Goal: Information Seeking & Learning: Check status

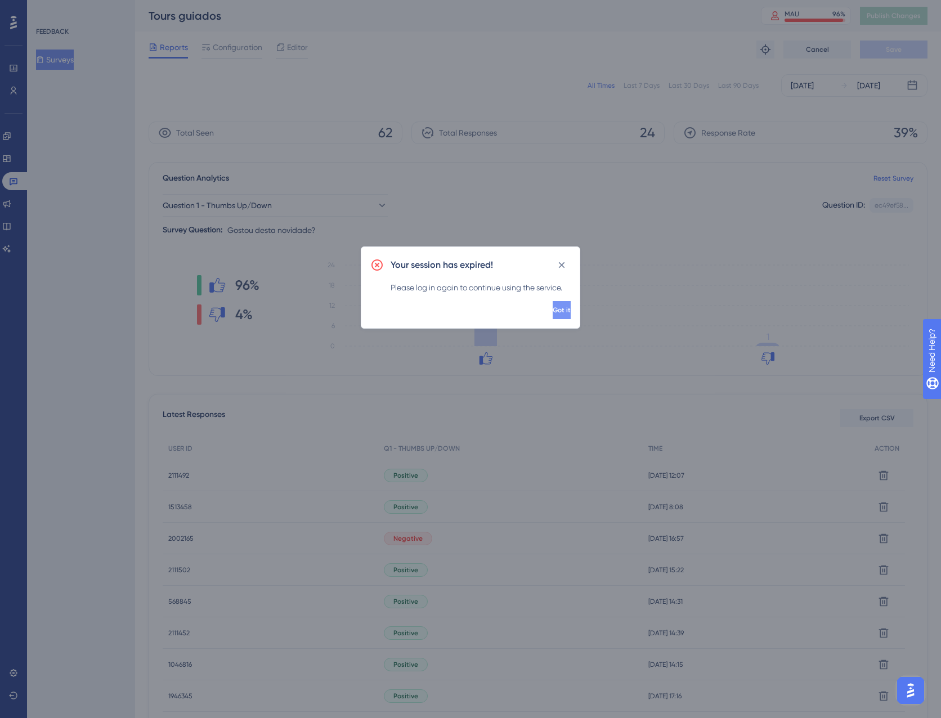
click at [553, 311] on button "Got it" at bounding box center [562, 310] width 18 height 18
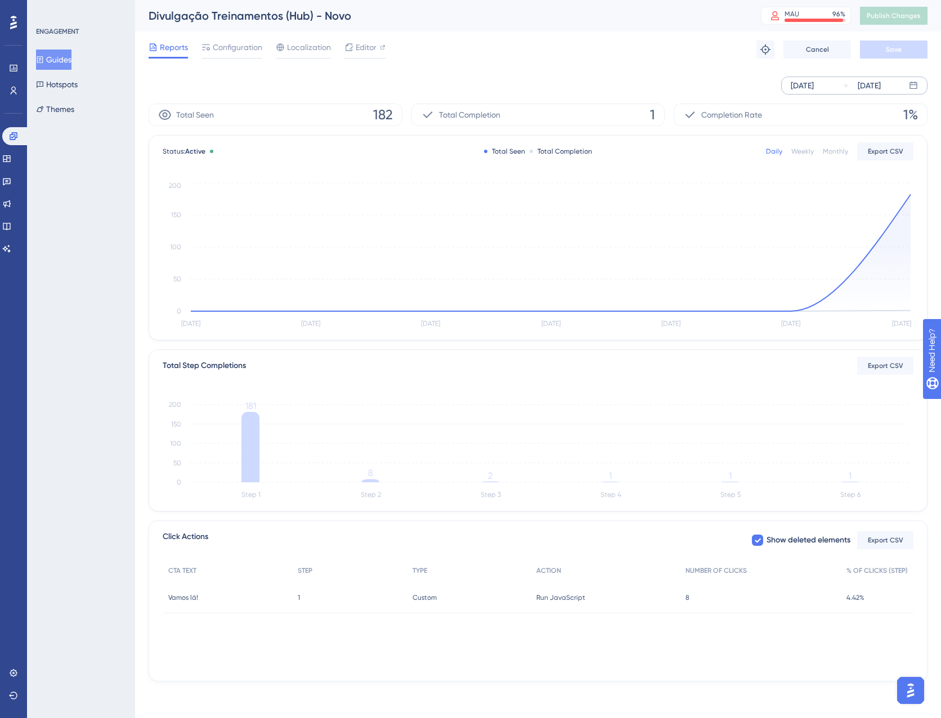
click at [837, 91] on div "Aug 27 2025 Sep 02 2025" at bounding box center [854, 86] width 146 height 18
click at [328, 79] on div "Aug 28 2025 Sep 03 2025" at bounding box center [538, 86] width 779 height 18
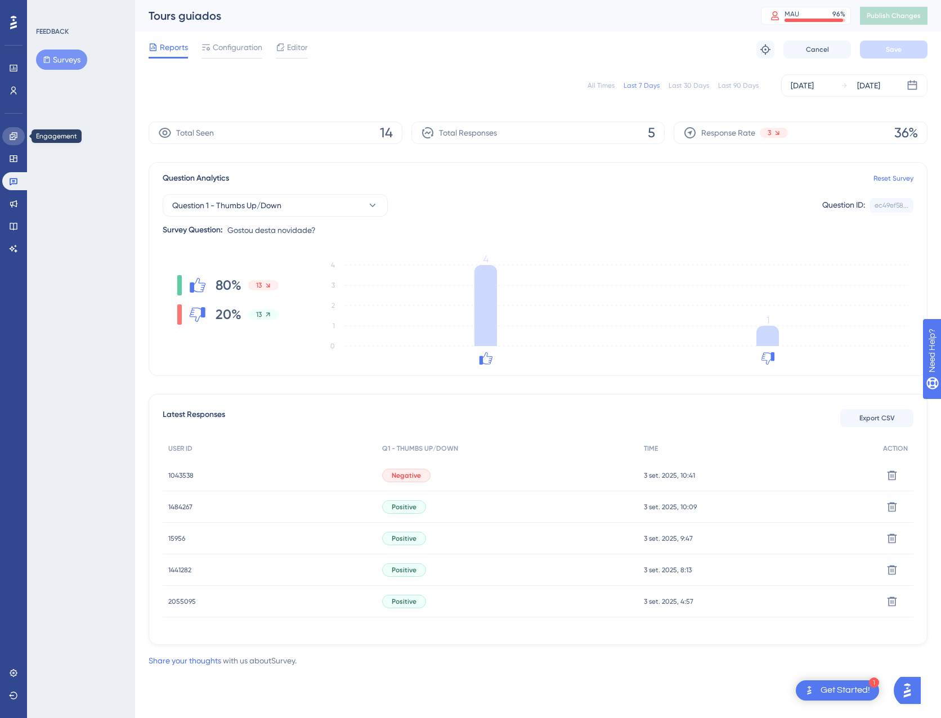
click at [16, 136] on icon at bounding box center [13, 136] width 9 height 9
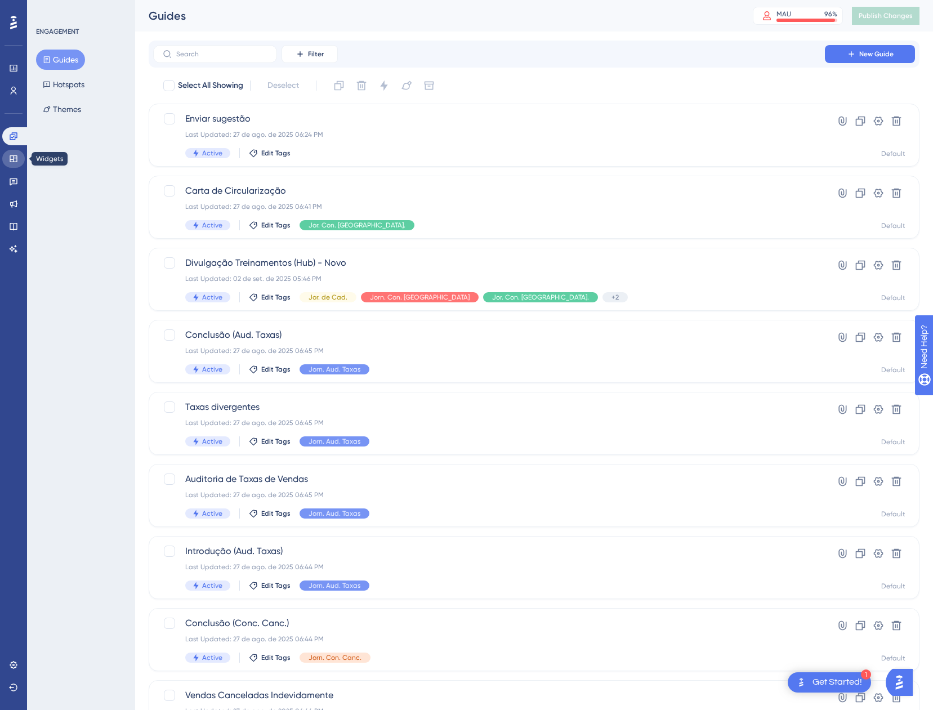
click at [7, 160] on link at bounding box center [13, 159] width 23 height 18
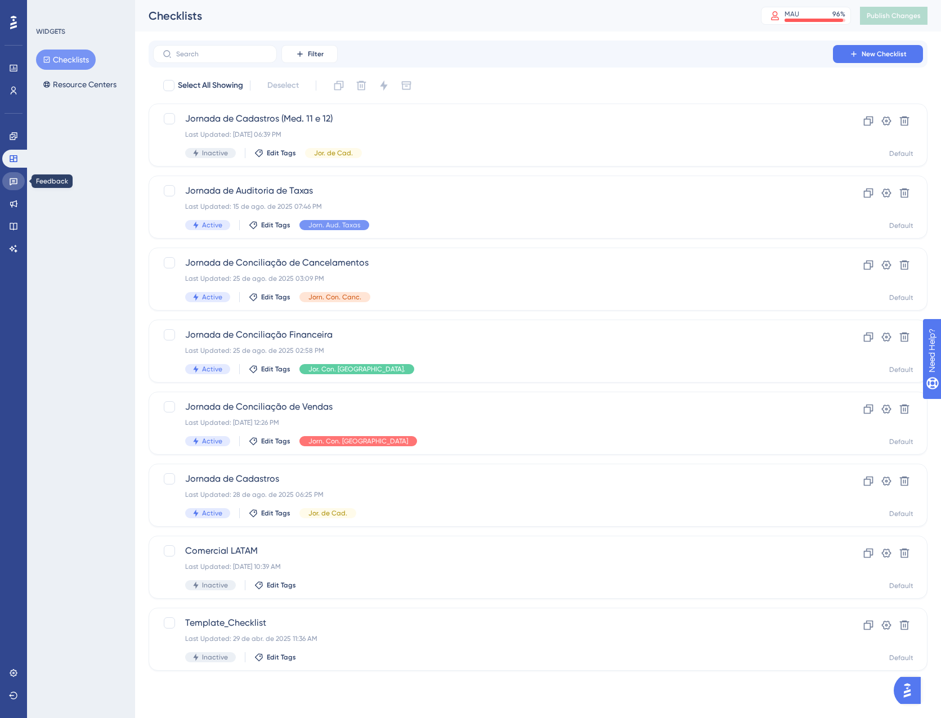
click at [6, 184] on link at bounding box center [13, 181] width 23 height 18
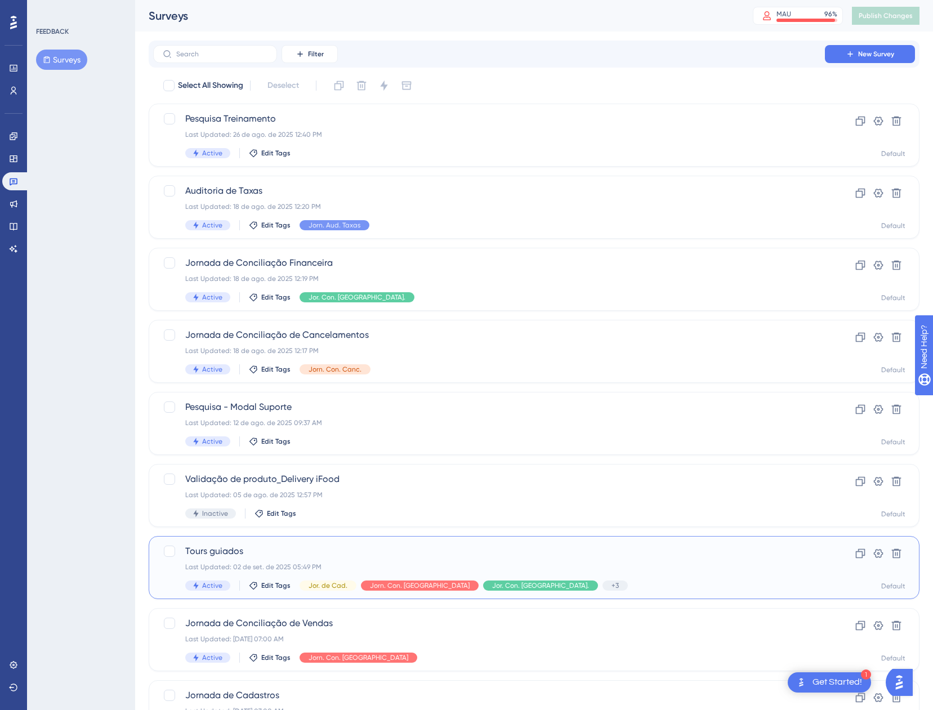
click at [573, 578] on div "Tours guiados Last Updated: 02 de set. de 2025 05:49 PM Active Edit Tags Jor. d…" at bounding box center [489, 567] width 608 height 46
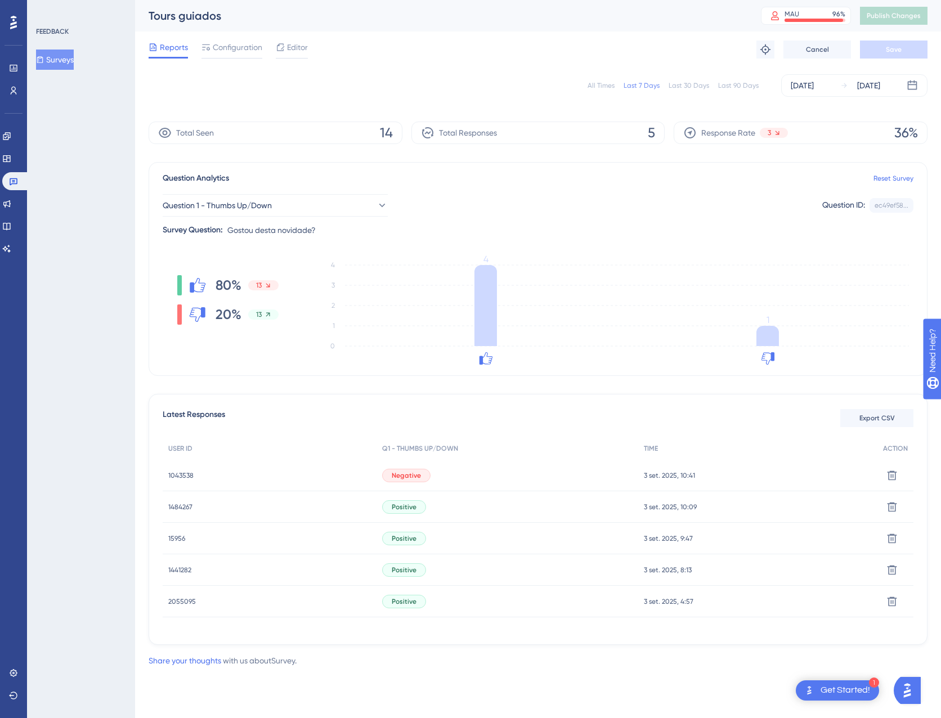
click at [69, 53] on button "Surveys" at bounding box center [55, 60] width 38 height 20
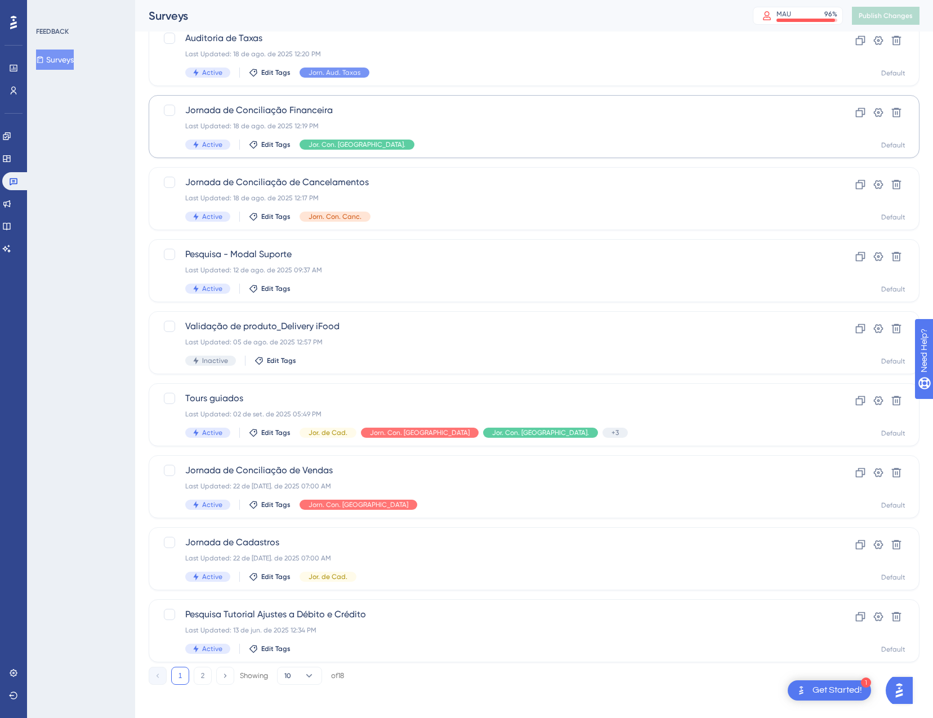
scroll to position [155, 0]
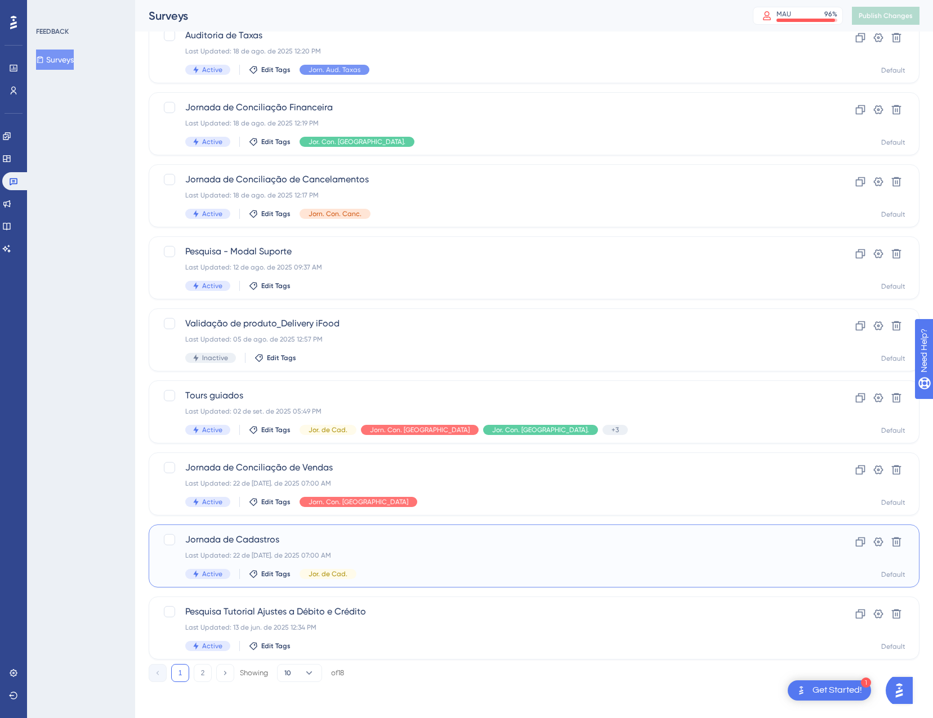
click at [386, 555] on div "Last Updated: 22 de jul. de 2025 07:00 AM" at bounding box center [489, 555] width 608 height 9
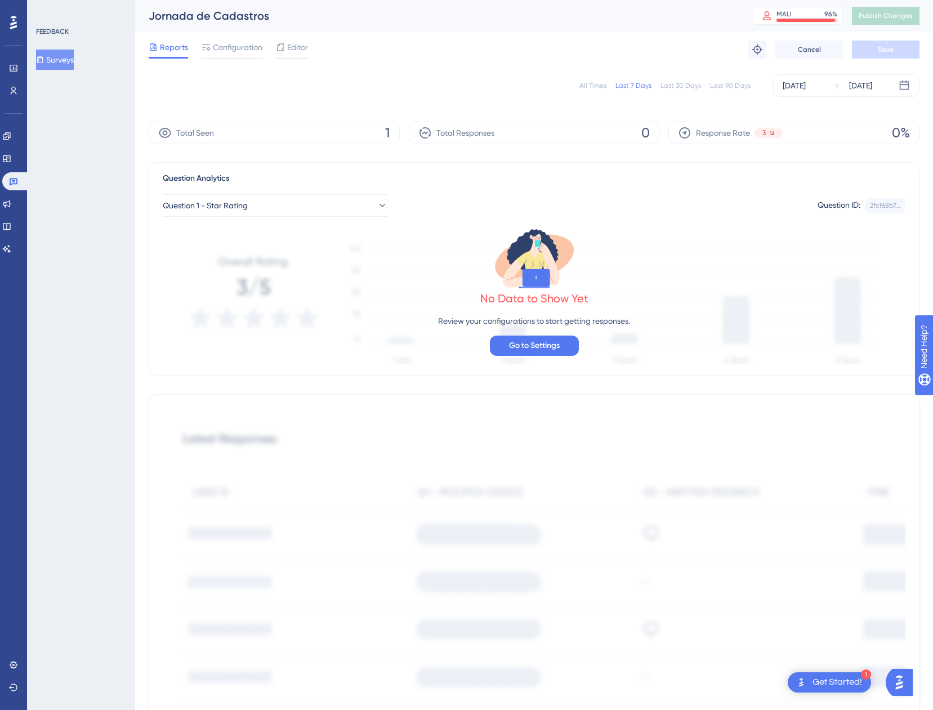
click at [591, 83] on div "All Times" at bounding box center [592, 85] width 27 height 9
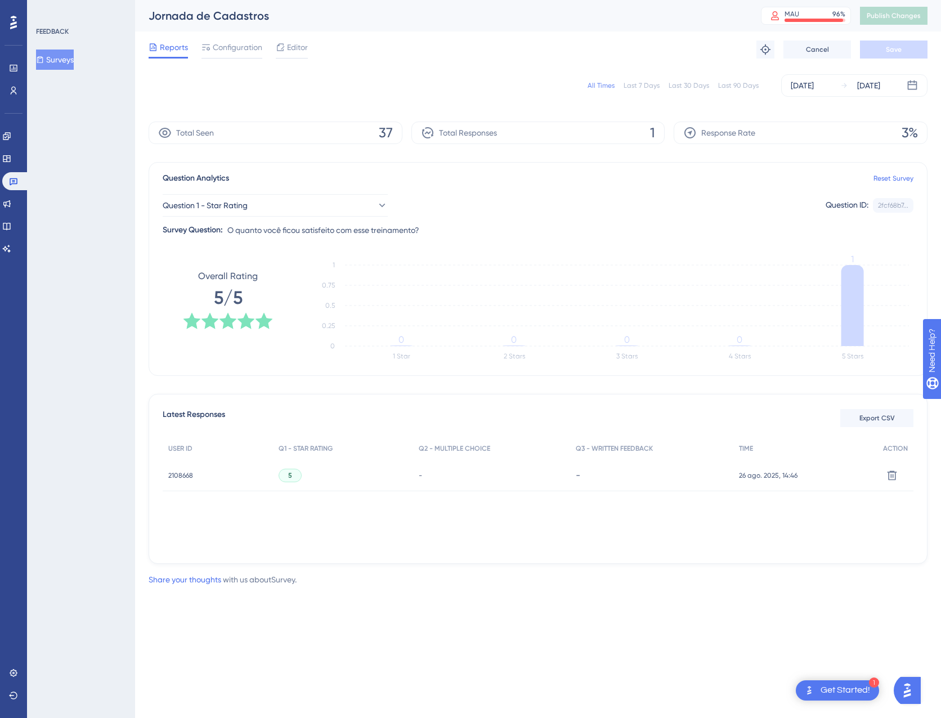
click at [64, 50] on button "Surveys" at bounding box center [55, 60] width 38 height 20
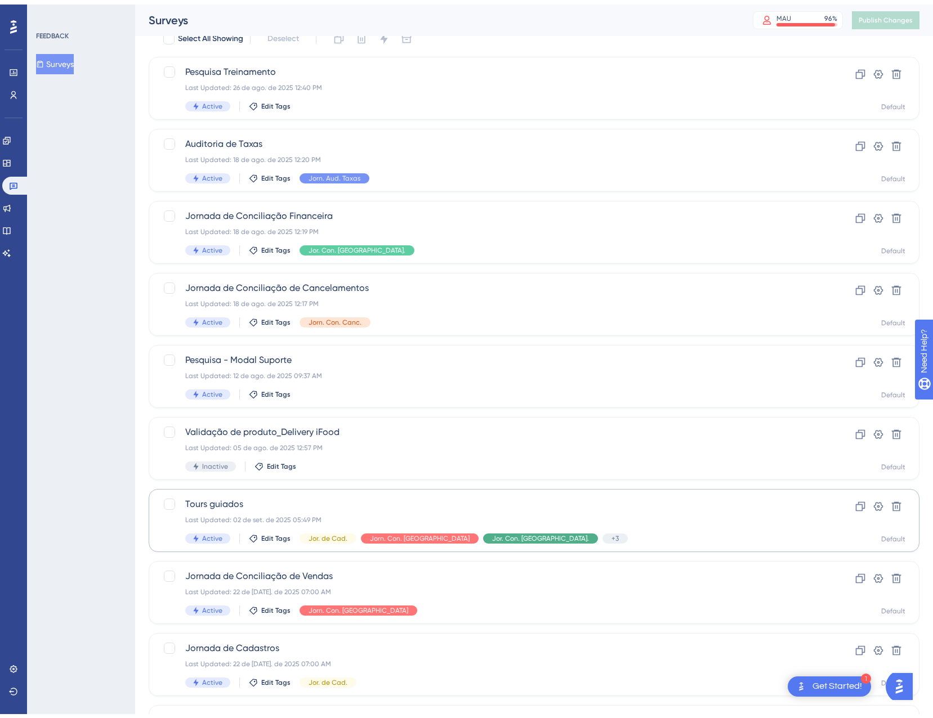
scroll to position [155, 0]
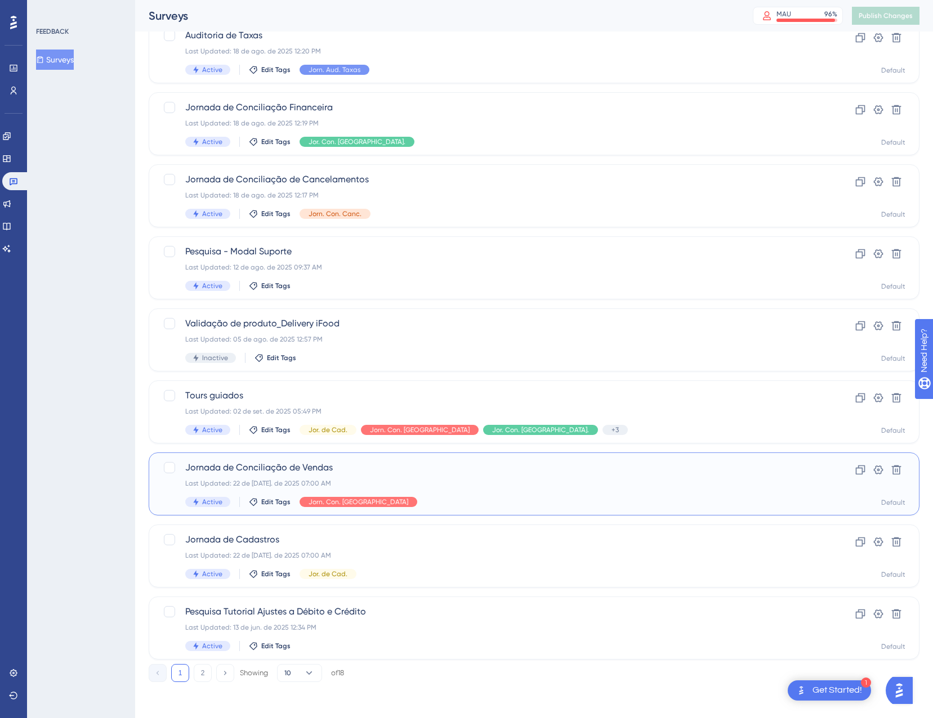
click at [463, 471] on span "Jornada de Conciliação de Vendas" at bounding box center [489, 468] width 608 height 14
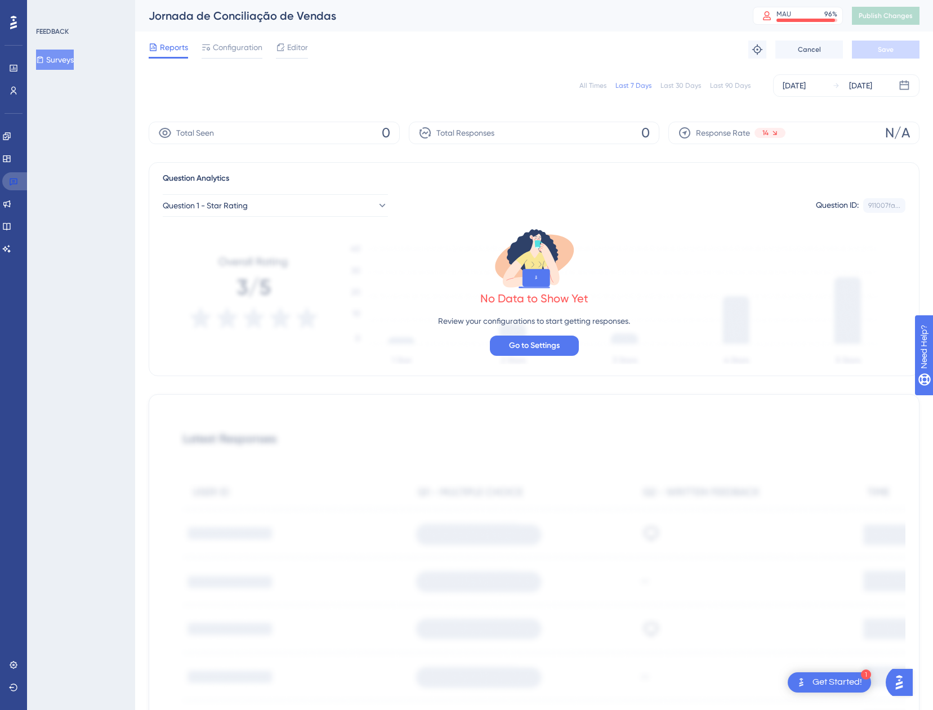
click at [6, 178] on link at bounding box center [15, 181] width 27 height 18
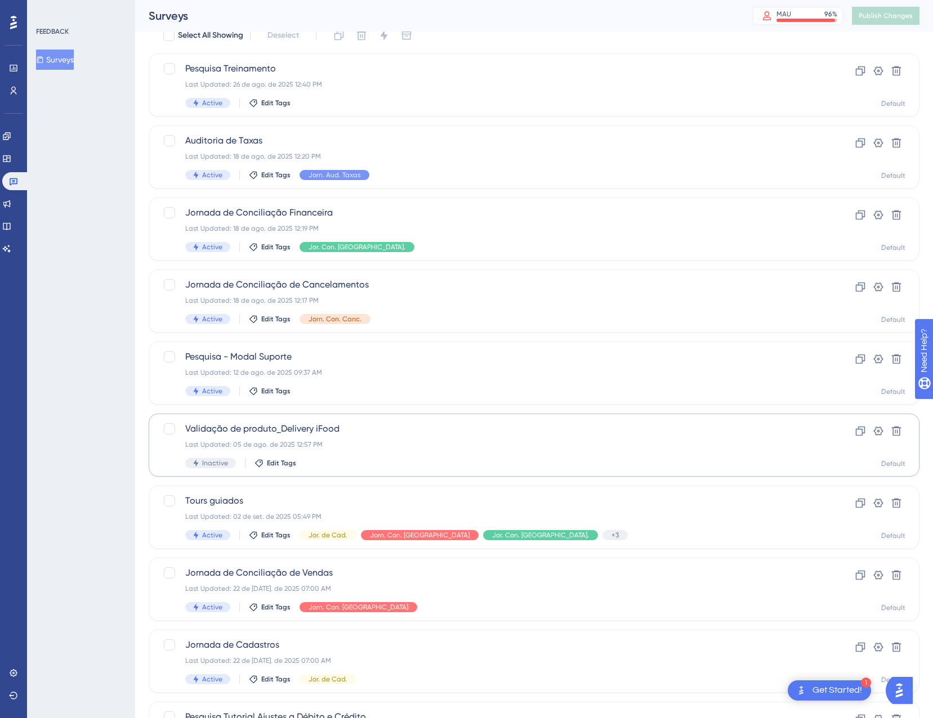
scroll to position [155, 0]
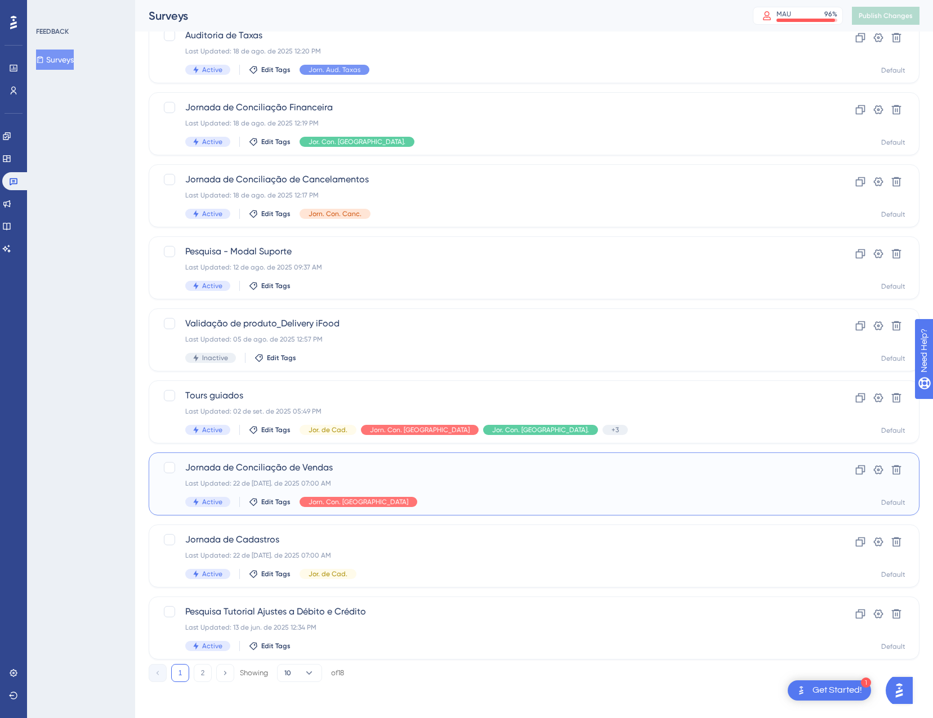
click at [538, 486] on div "Last Updated: 22 de jul. de 2025 07:00 AM" at bounding box center [489, 483] width 608 height 9
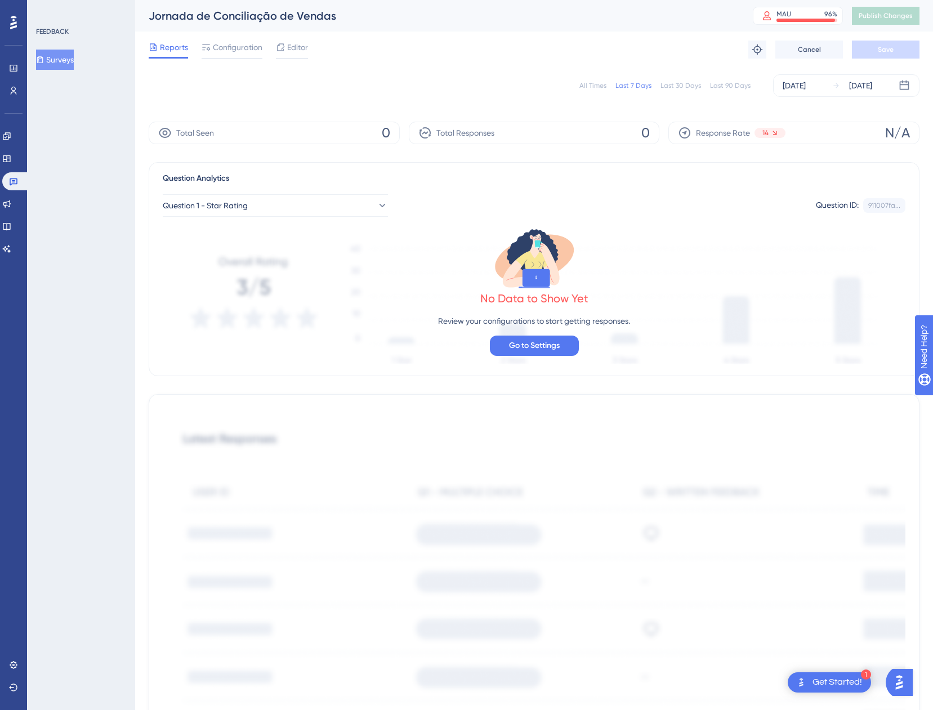
click at [586, 83] on div "All Times" at bounding box center [592, 85] width 27 height 9
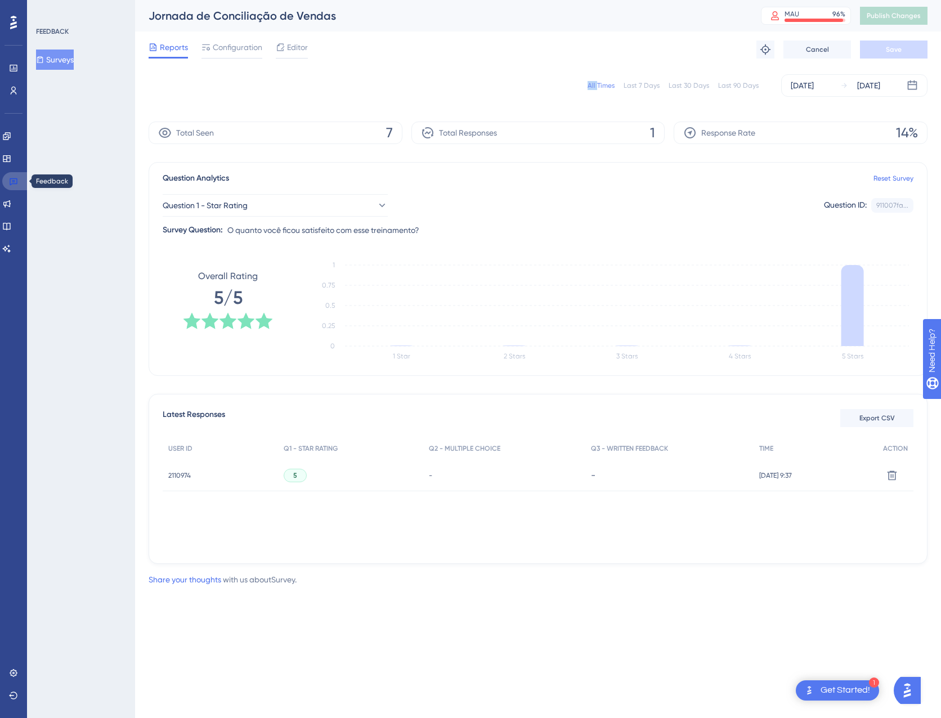
click at [11, 181] on icon at bounding box center [13, 181] width 9 height 9
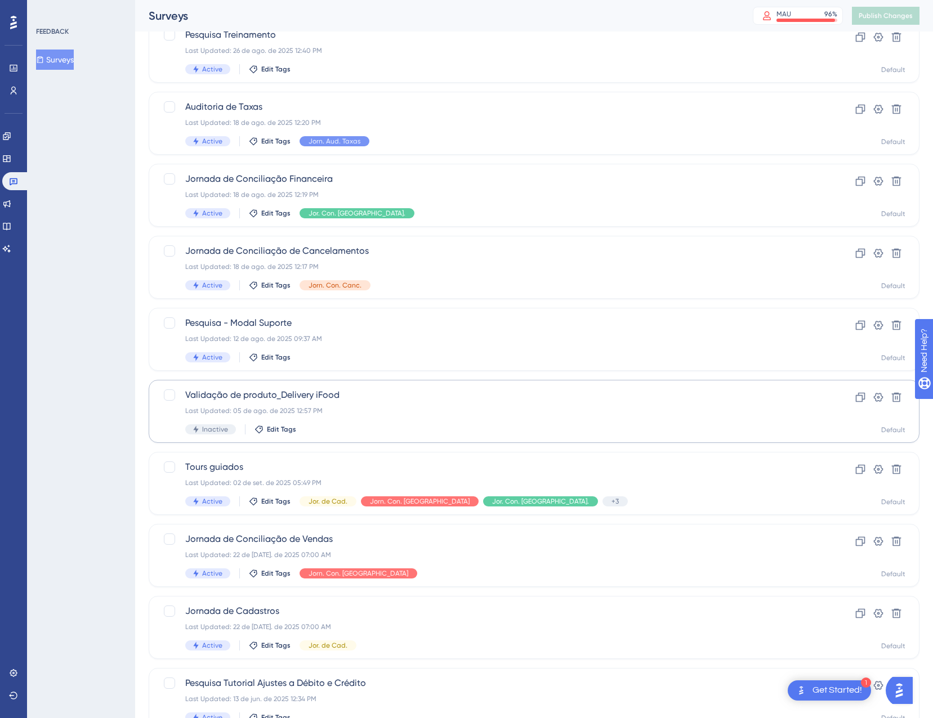
scroll to position [56, 0]
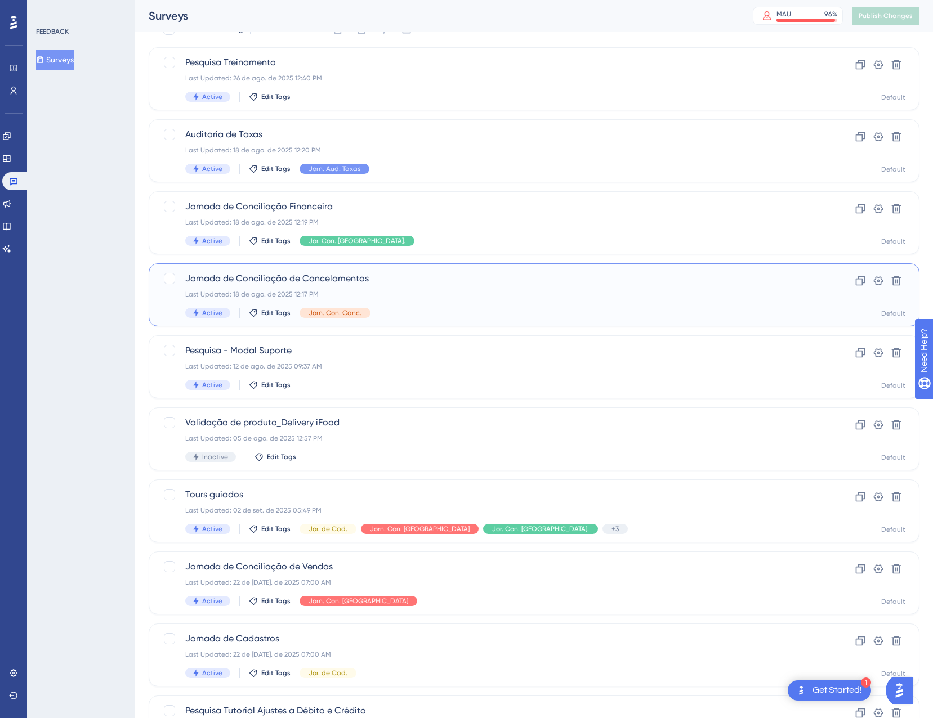
click at [521, 303] on div "Jornada de Conciliação de Cancelamentos Last Updated: 18 de ago. de 2025 12:17 …" at bounding box center [489, 295] width 608 height 46
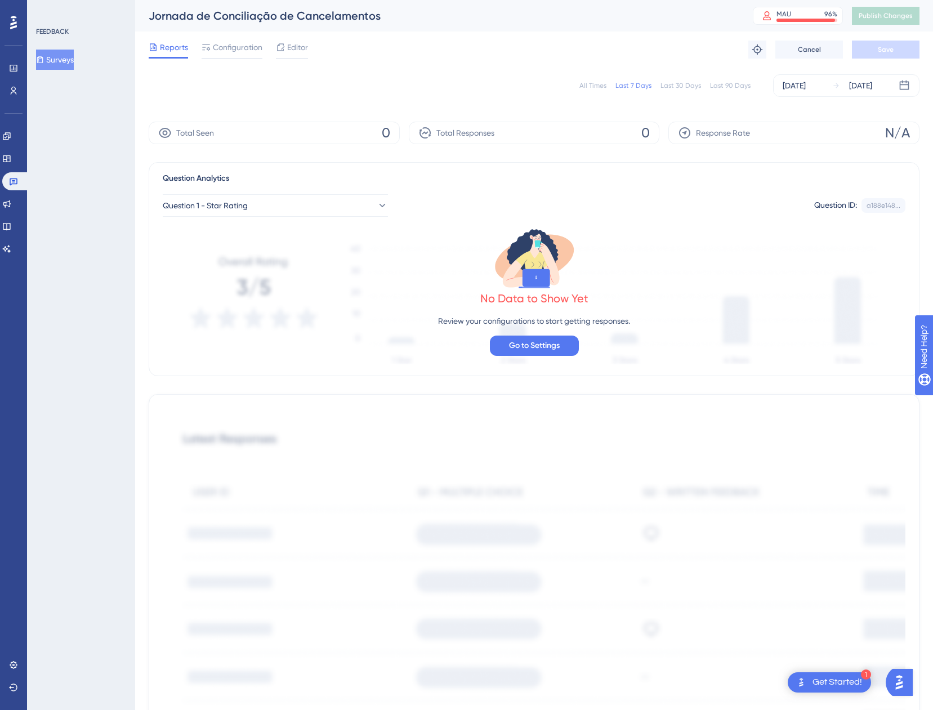
click at [580, 89] on div "All Times Last 7 Days Last 30 Days Last 90 Days Aug 28 2025 Sep 03 2025" at bounding box center [534, 85] width 771 height 23
click at [586, 86] on div "All Times" at bounding box center [592, 85] width 27 height 9
click at [7, 176] on link at bounding box center [15, 181] width 27 height 18
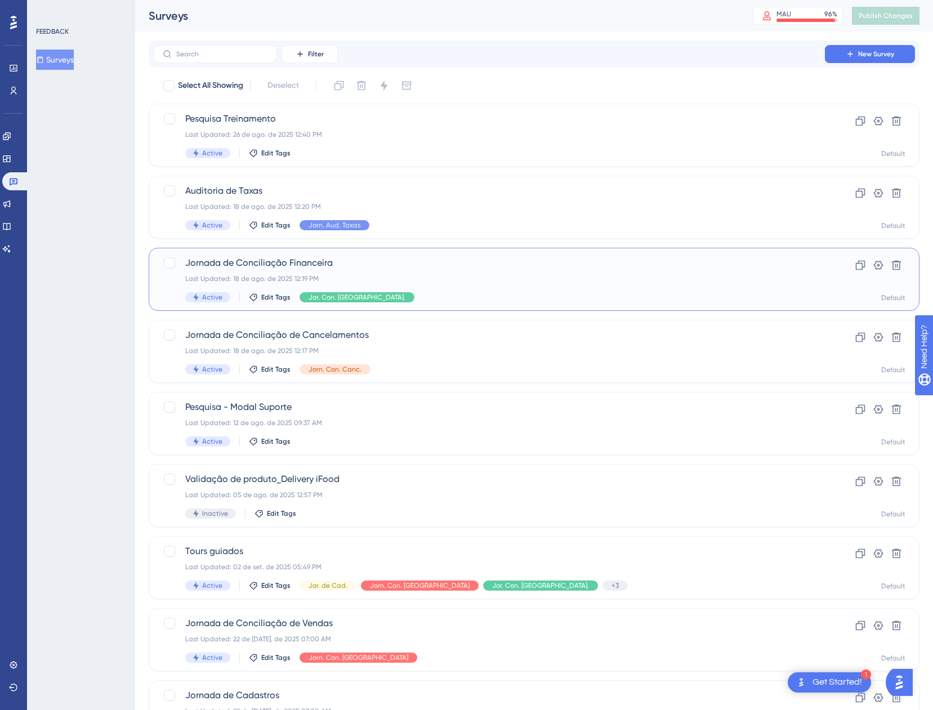
click at [491, 299] on div "Active Edit Tags Jor. Con. Finan." at bounding box center [489, 297] width 608 height 10
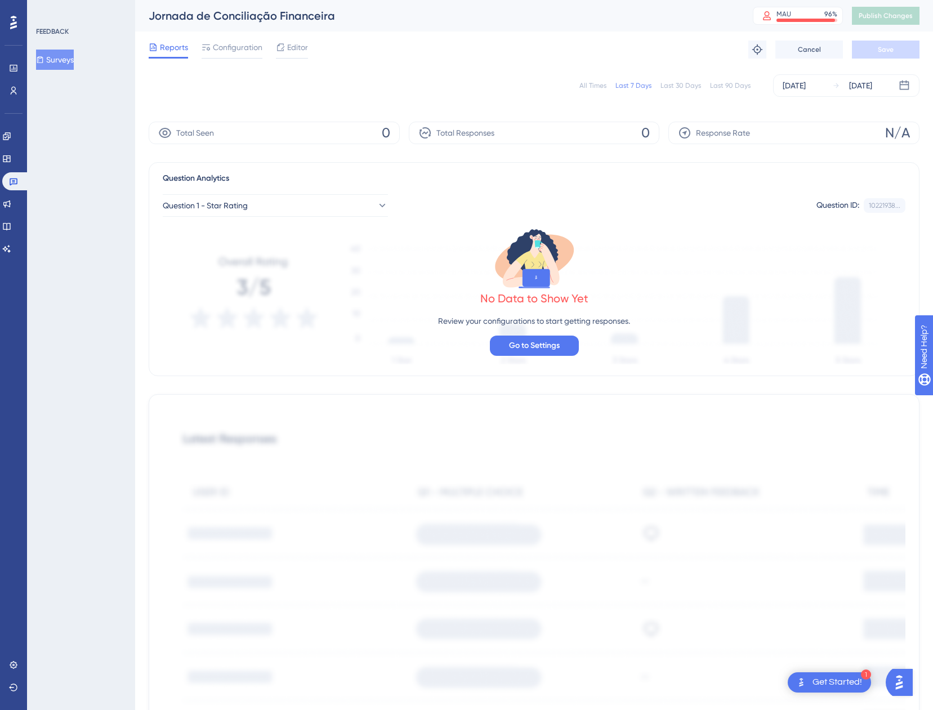
click at [587, 89] on div "All Times" at bounding box center [592, 85] width 27 height 9
click at [15, 180] on icon at bounding box center [13, 181] width 9 height 9
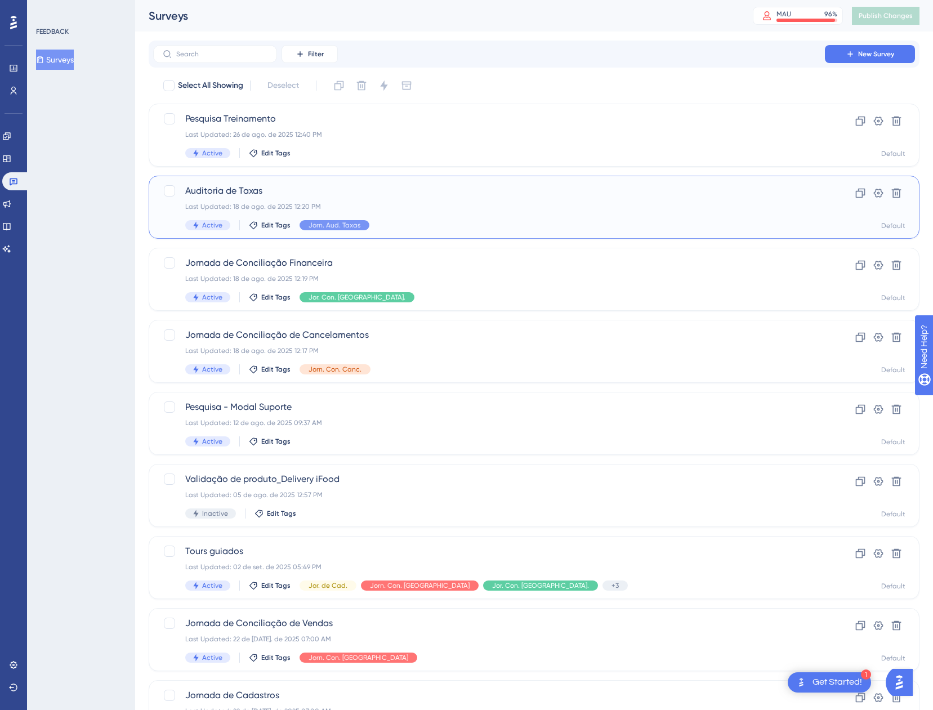
click at [520, 213] on div "Auditoria de Taxas Last Updated: 18 de ago. de 2025 12:20 PM Active Edit Tags J…" at bounding box center [489, 207] width 608 height 46
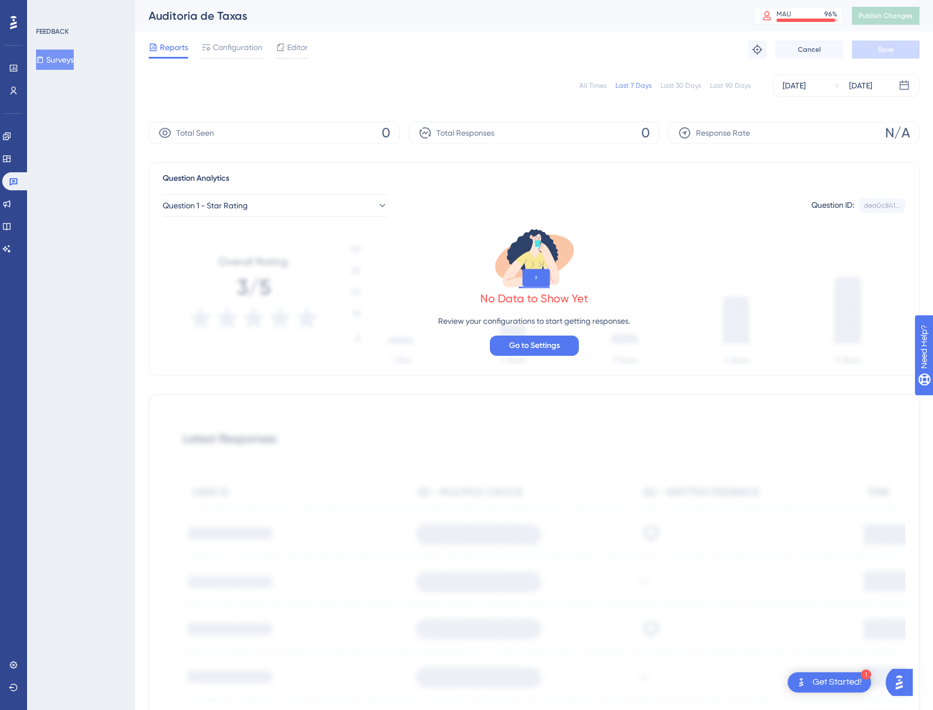
click at [593, 85] on div "All Times" at bounding box center [592, 85] width 27 height 9
click at [624, 78] on div "All Times Last 7 Days Last 30 Days Last 90 Days Aug 18 2025 Sep 03 2025" at bounding box center [534, 85] width 771 height 23
click at [625, 83] on div "Last 7 Days" at bounding box center [633, 85] width 36 height 9
click at [593, 84] on div "All Times" at bounding box center [592, 85] width 27 height 9
click at [11, 141] on link at bounding box center [6, 136] width 9 height 18
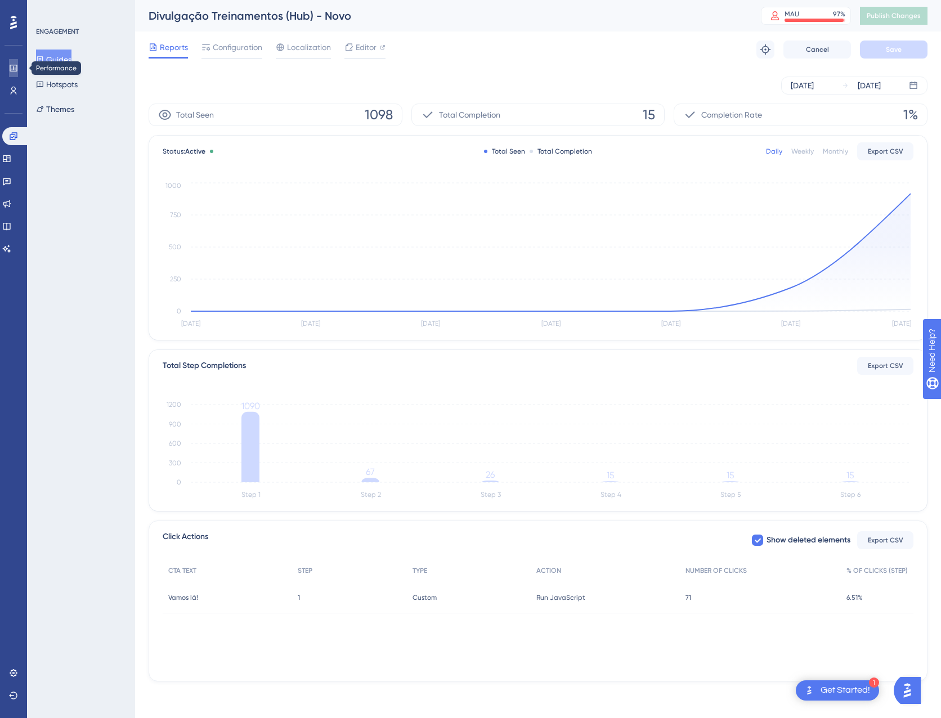
click at [12, 66] on icon at bounding box center [13, 68] width 9 height 9
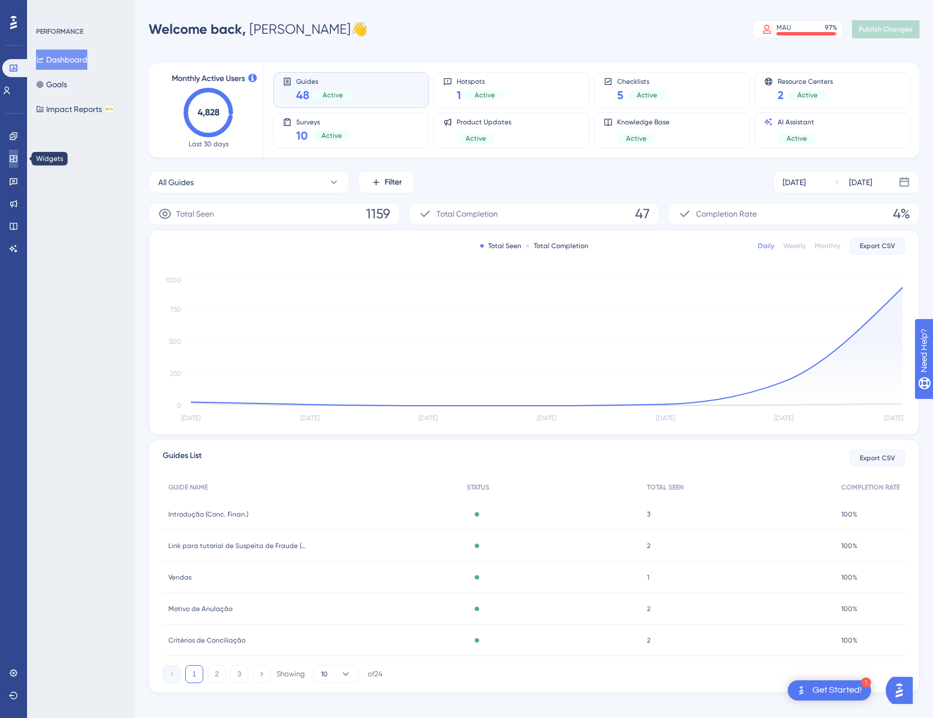
click at [9, 161] on link at bounding box center [13, 159] width 9 height 18
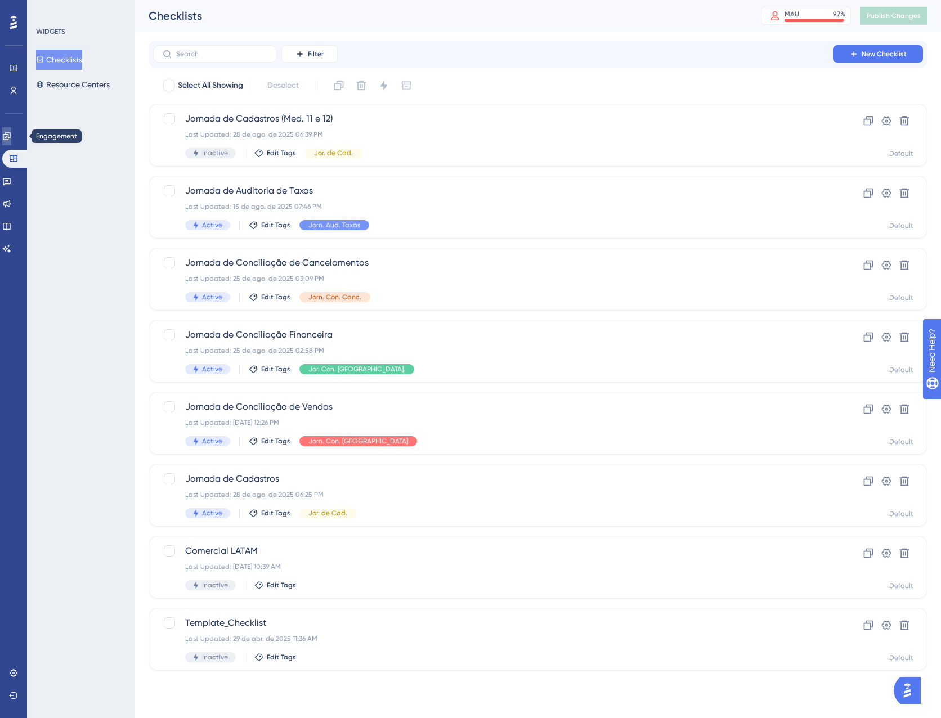
click at [10, 137] on icon at bounding box center [6, 135] width 7 height 7
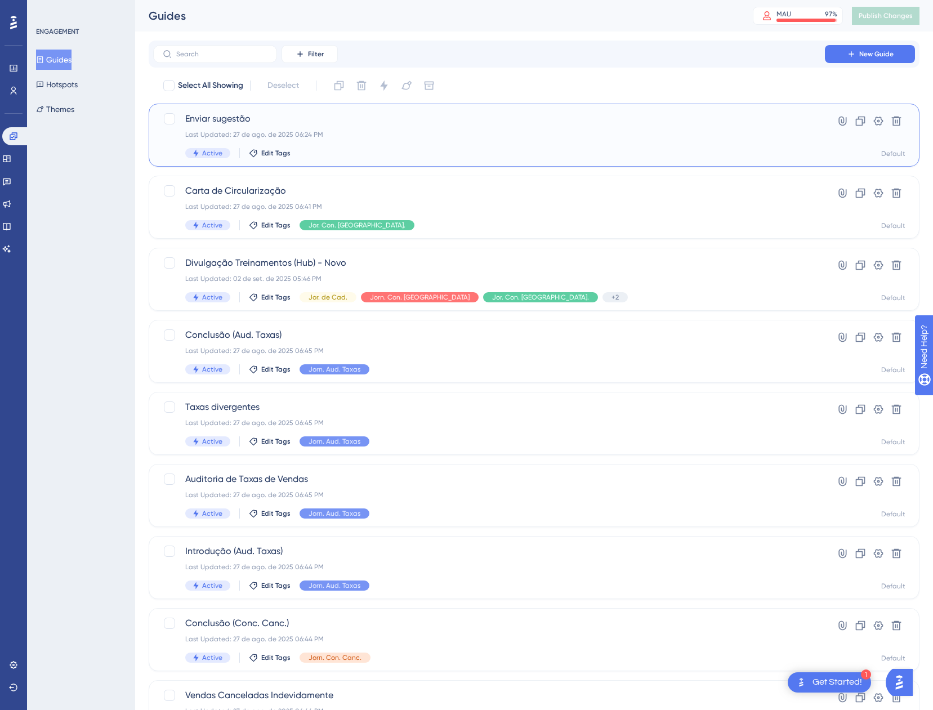
click at [633, 145] on div "Enviar sugestão Last Updated: 27 de ago. de 2025 06:24 PM Active Edit Tags" at bounding box center [489, 135] width 608 height 46
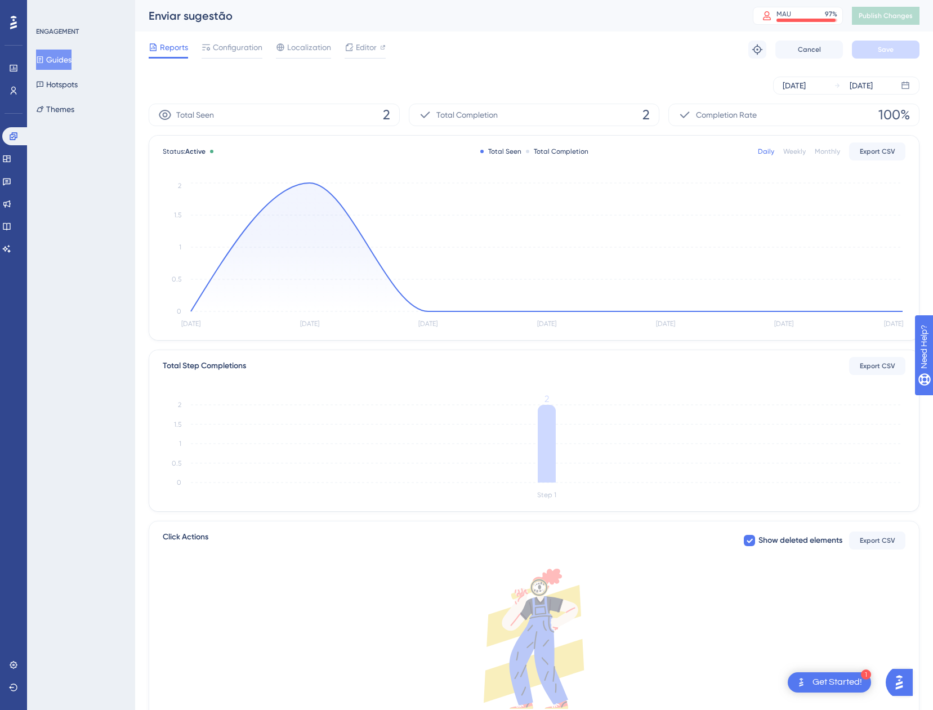
click at [66, 63] on button "Guides" at bounding box center [53, 60] width 35 height 20
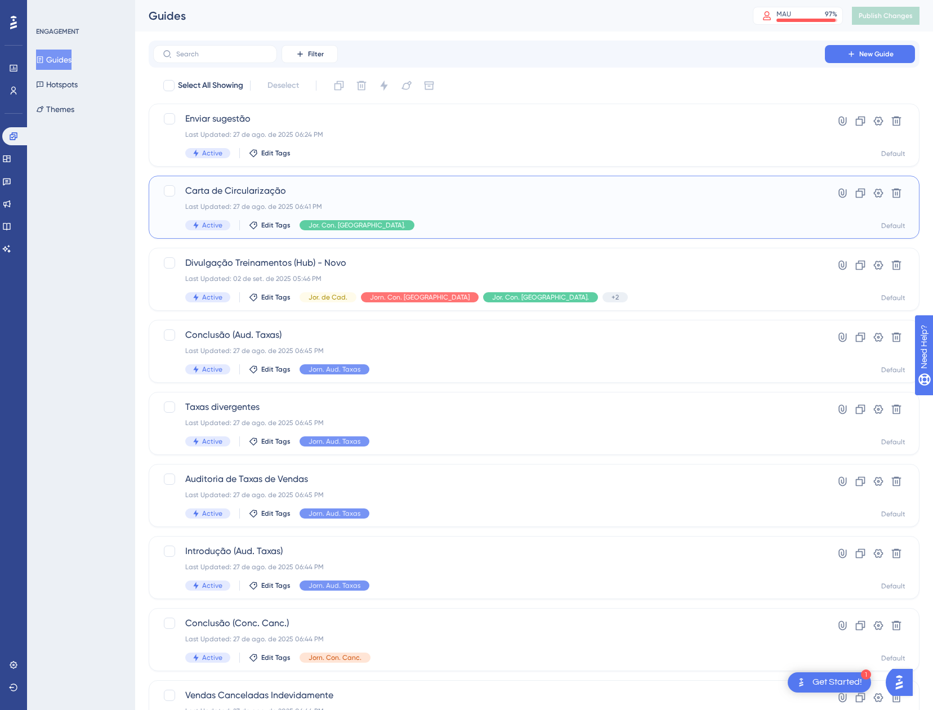
click at [625, 215] on div "Carta de Circularização Last Updated: 27 de ago. de 2025 06:41 PM Active Edit T…" at bounding box center [489, 207] width 608 height 46
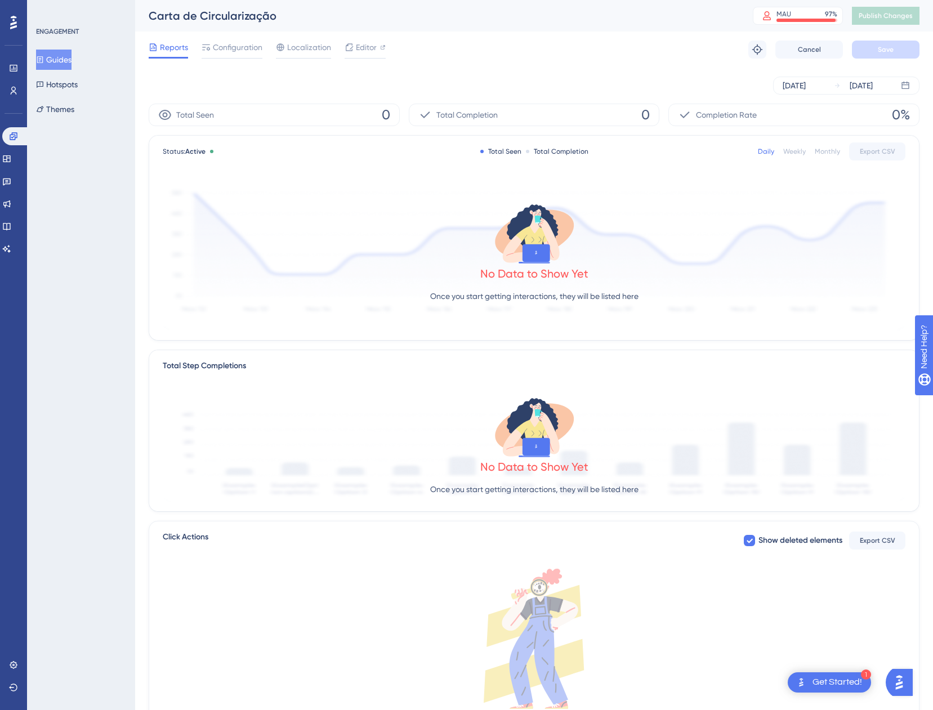
click at [60, 61] on button "Guides" at bounding box center [53, 60] width 35 height 20
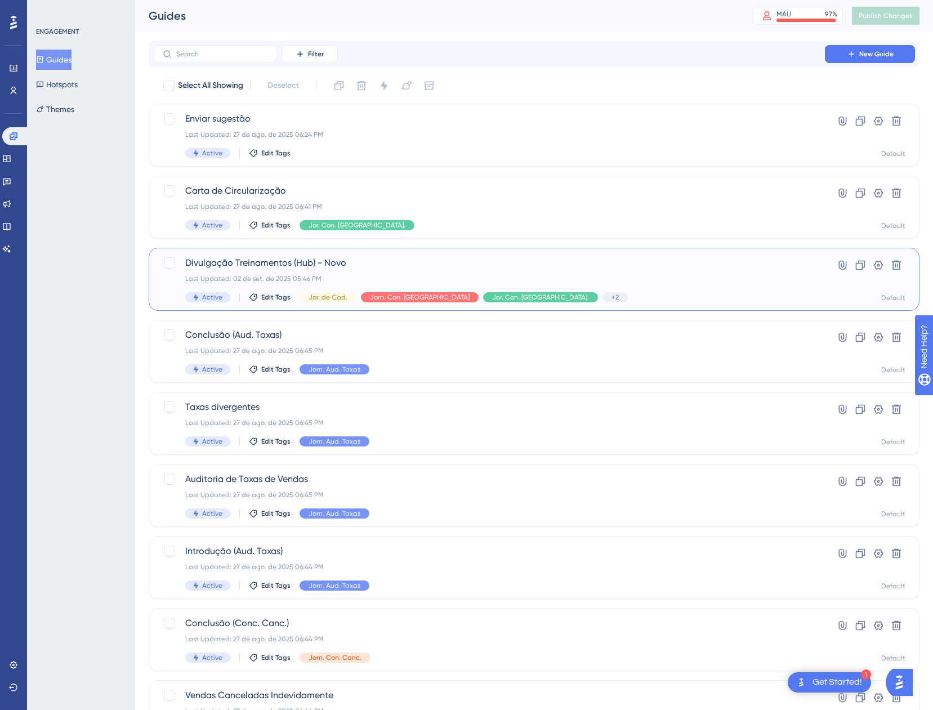
click at [639, 265] on span "Divulgação Treinamentos (Hub) - Novo" at bounding box center [489, 263] width 608 height 14
